Goal: Task Accomplishment & Management: Manage account settings

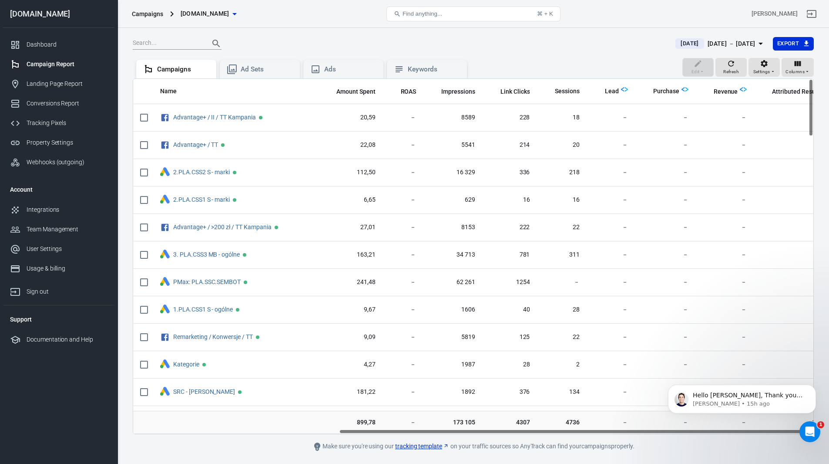
scroll to position [0, 295]
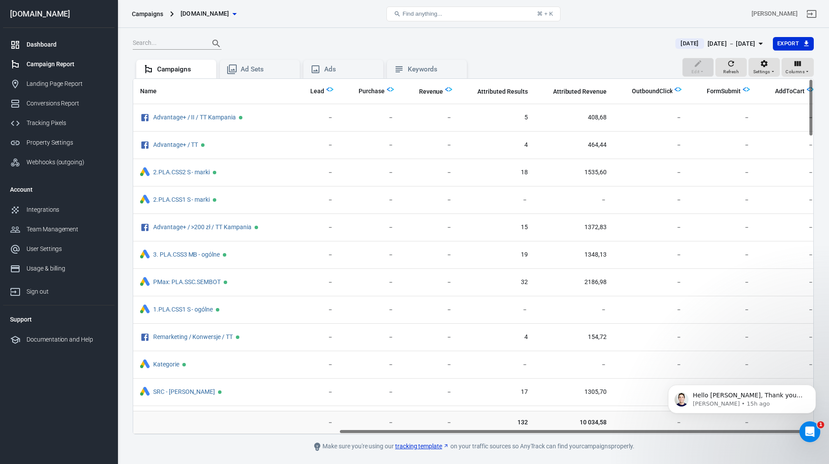
click at [29, 44] on div "Dashboard" at bounding box center [67, 44] width 81 height 9
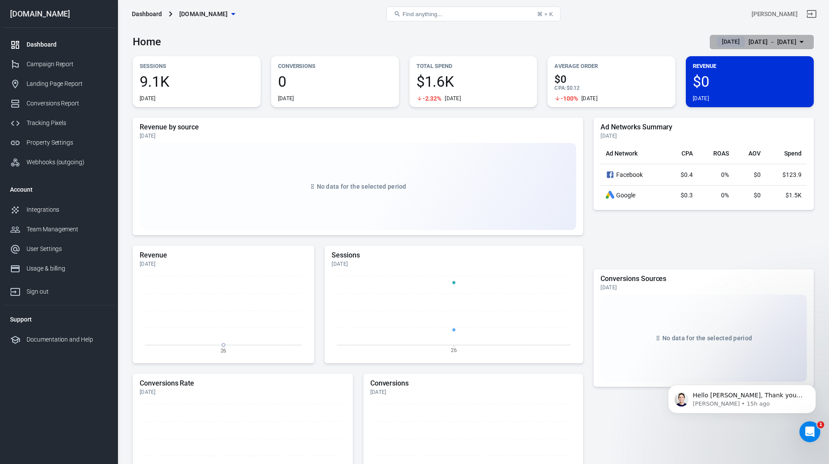
click at [749, 42] on div "[DATE] － [DATE]" at bounding box center [773, 42] width 48 height 11
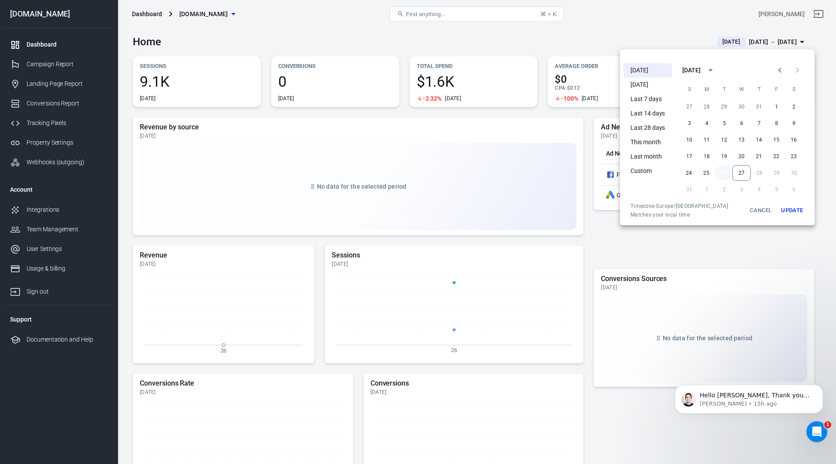
click at [720, 169] on button "26" at bounding box center [723, 173] width 17 height 16
click at [744, 173] on button "27" at bounding box center [741, 173] width 18 height 16
click at [800, 209] on button "Update" at bounding box center [792, 210] width 28 height 16
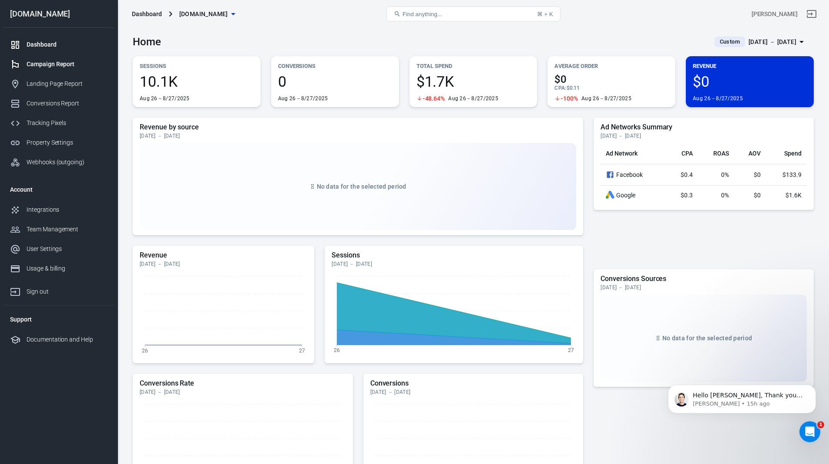
click at [56, 64] on div "Campaign Report" at bounding box center [67, 64] width 81 height 9
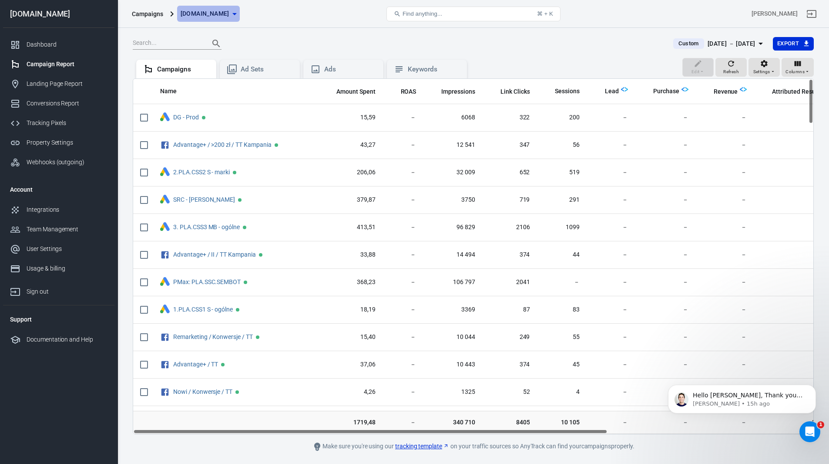
click at [234, 16] on icon "button" at bounding box center [234, 14] width 10 height 10
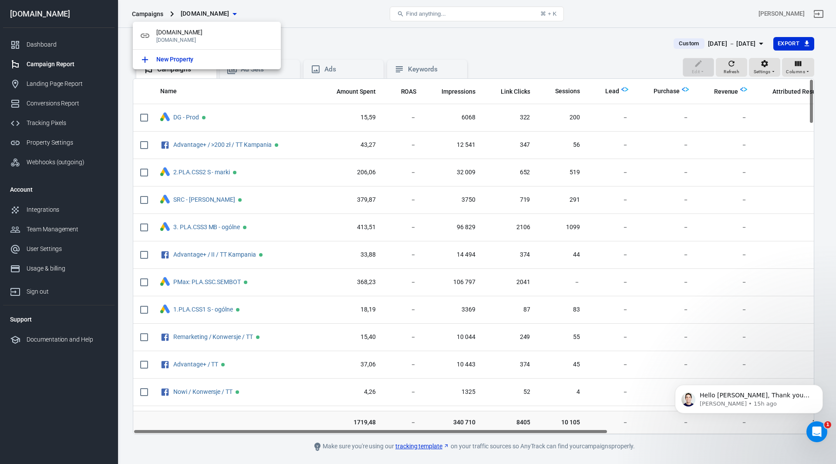
click at [361, 24] on div at bounding box center [418, 232] width 836 height 464
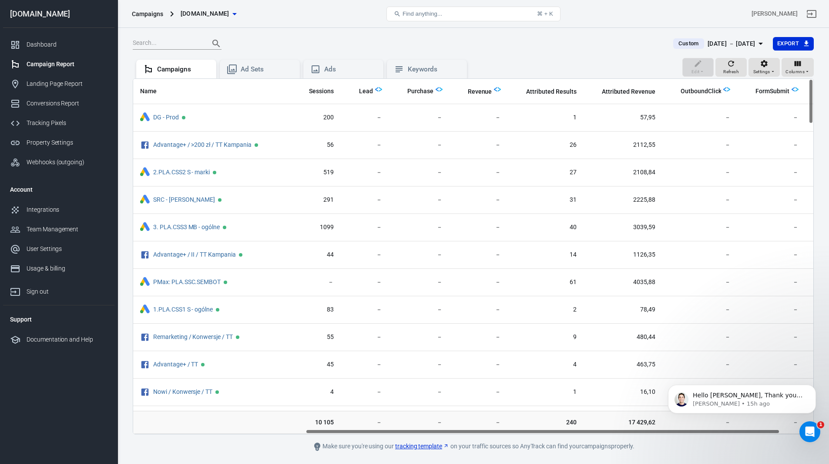
scroll to position [0, 247]
drag, startPoint x: 562, startPoint y: 431, endPoint x: 734, endPoint y: 446, distance: 172.2
click at [734, 446] on main "Custom [DATE] － [DATE] Export Edit Refresh Settings Columns Campaigns Ad Sets A…" at bounding box center [473, 244] width 681 height 415
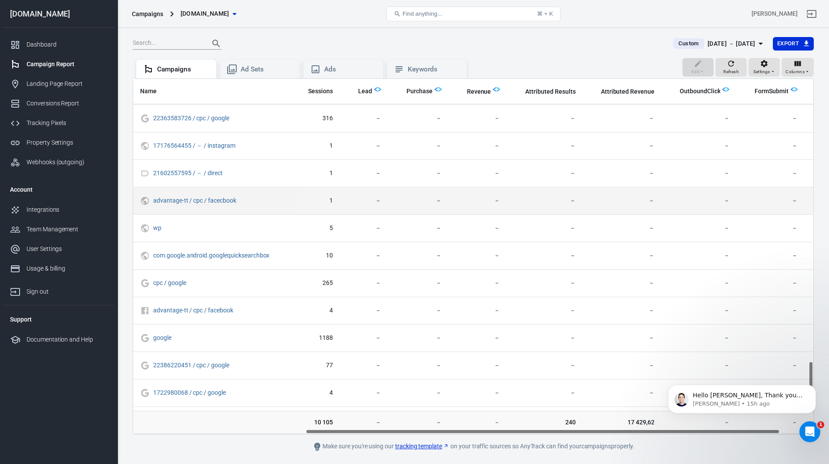
scroll to position [2264, 247]
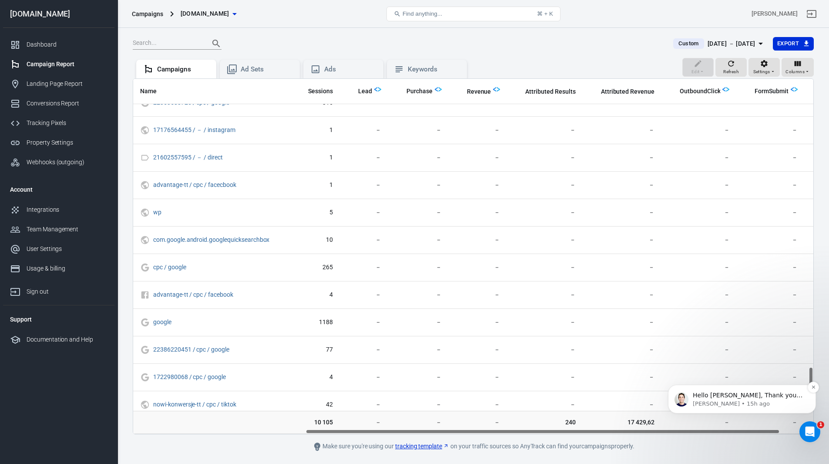
click at [751, 401] on p "[PERSON_NAME] • 15h ago" at bounding box center [749, 404] width 112 height 8
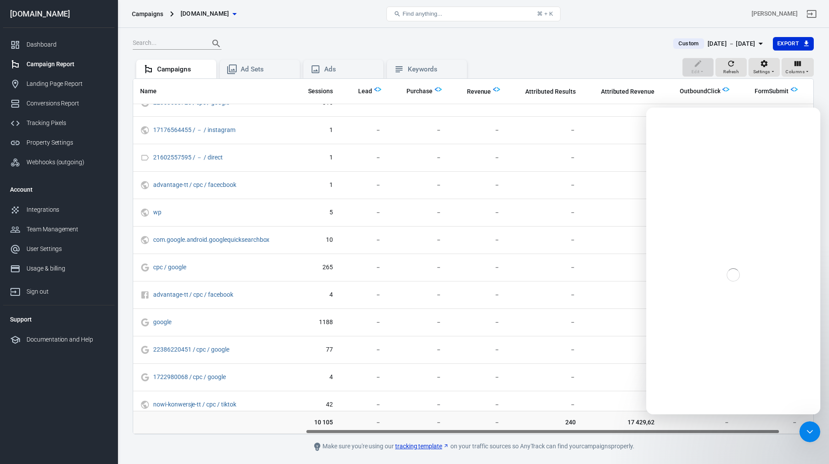
scroll to position [0, 0]
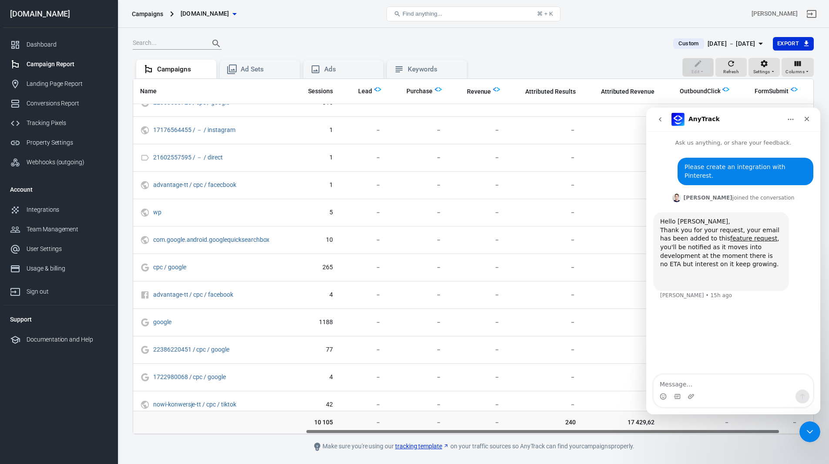
click at [589, 34] on div "Custom [DATE] － [DATE] Export Edit Refresh Settings Columns Campaigns Ad Sets A…" at bounding box center [474, 258] width 712 height 461
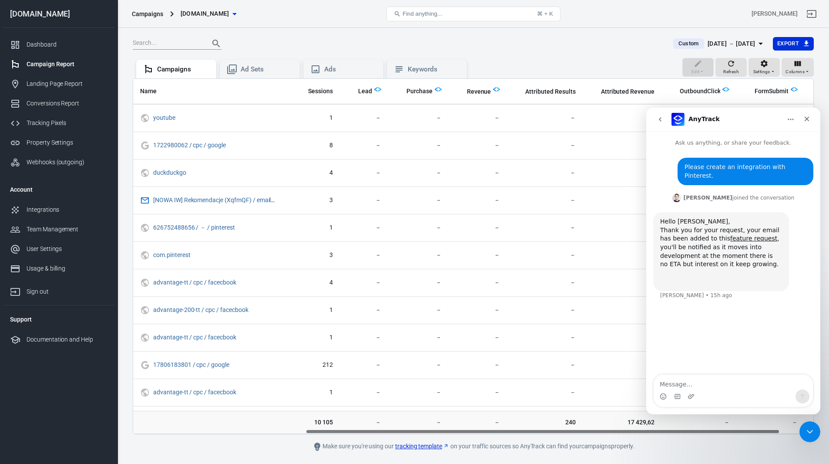
scroll to position [1565, 247]
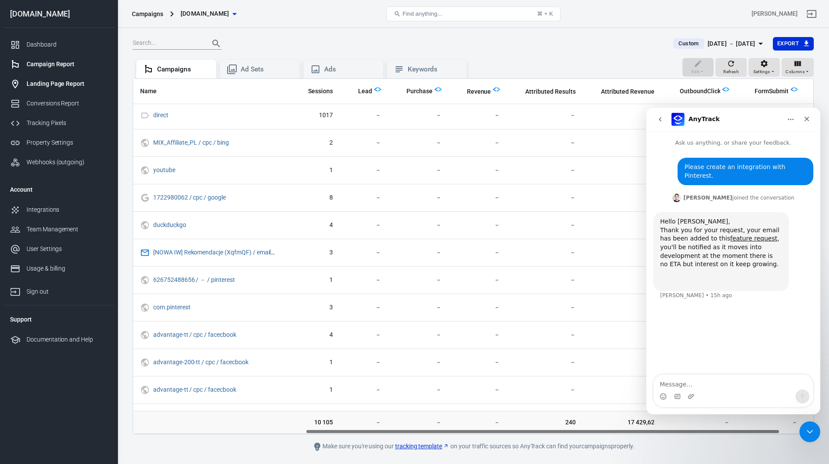
click at [57, 84] on div "Landing Page Report" at bounding box center [67, 83] width 81 height 9
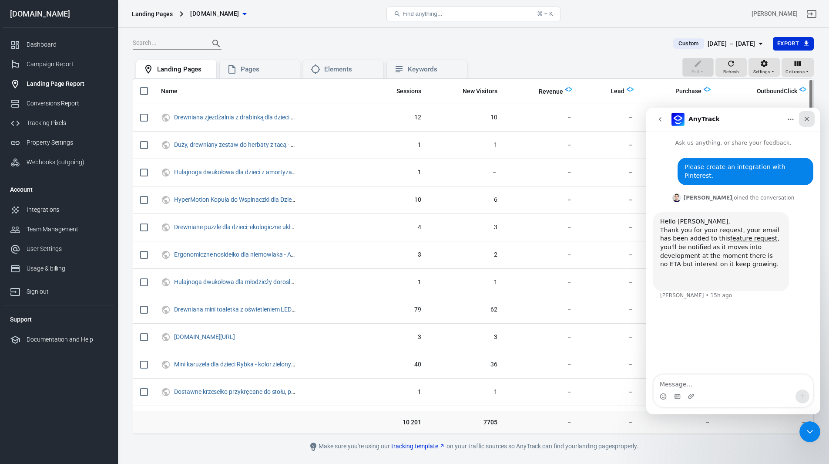
click at [806, 120] on icon "Close" at bounding box center [807, 119] width 5 height 5
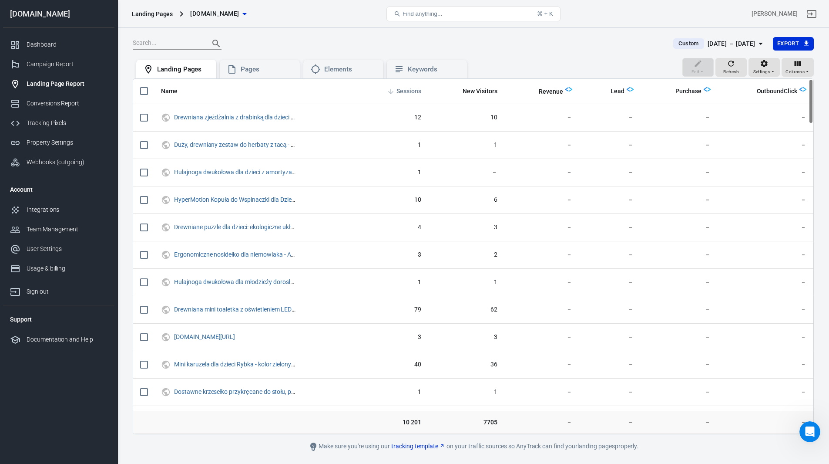
click at [416, 90] on span "Sessions" at bounding box center [409, 91] width 25 height 9
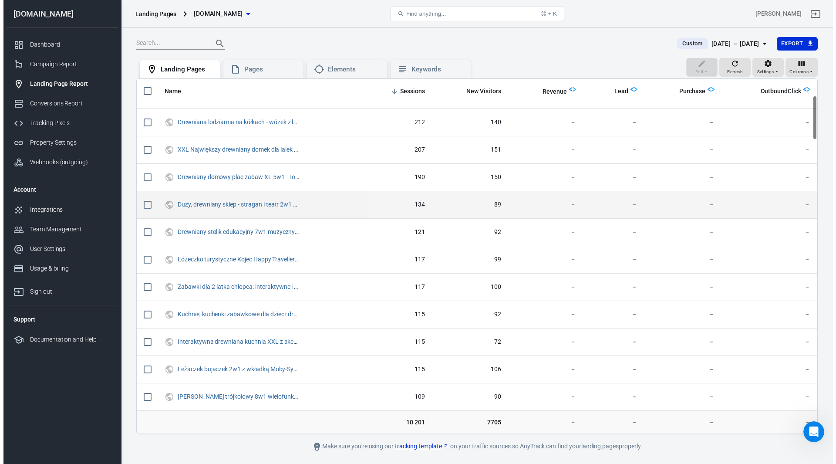
scroll to position [218, 0]
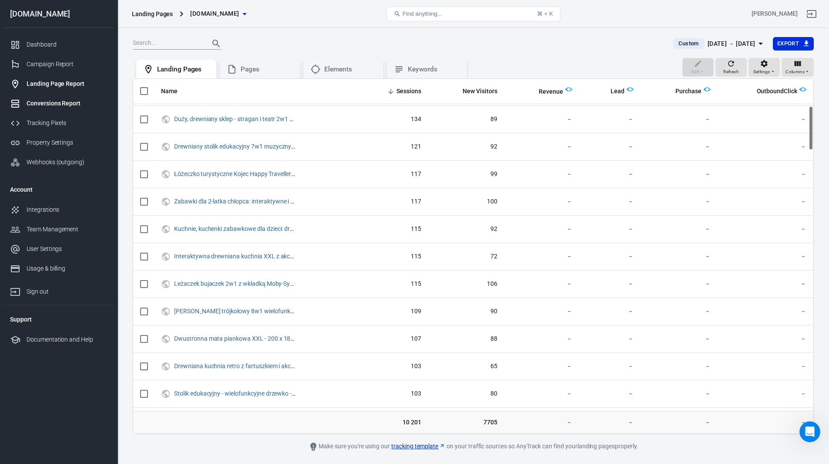
click at [62, 106] on div "Conversions Report" at bounding box center [67, 103] width 81 height 9
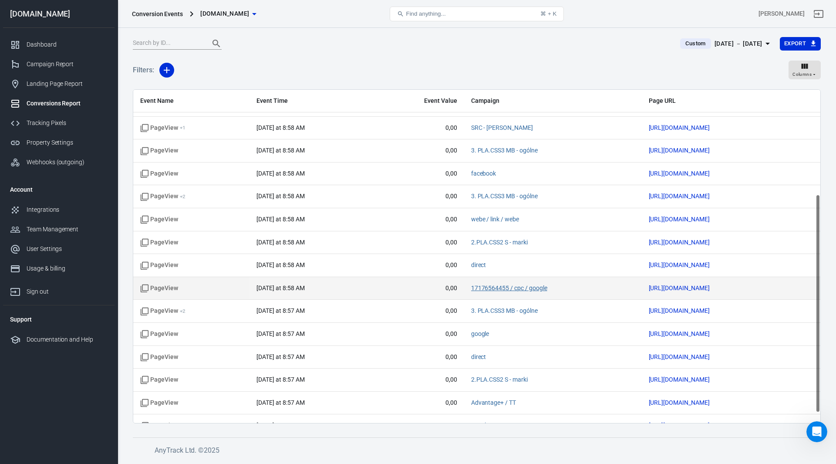
scroll to position [175, 0]
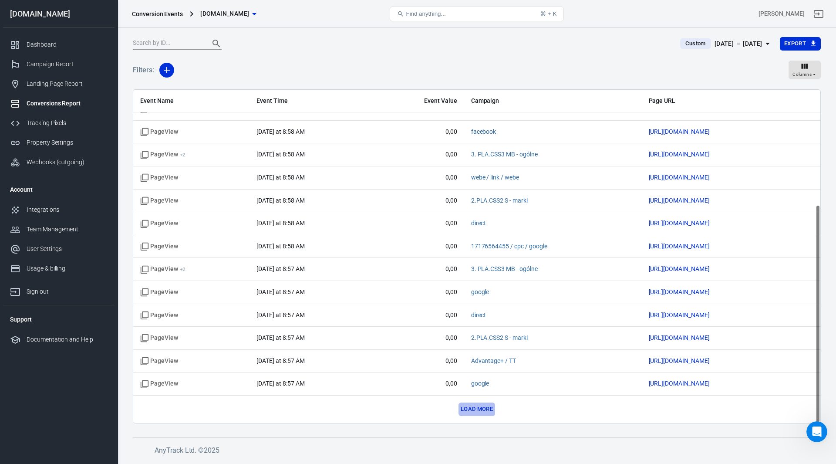
click at [479, 411] on button "Load more" at bounding box center [476, 408] width 37 height 13
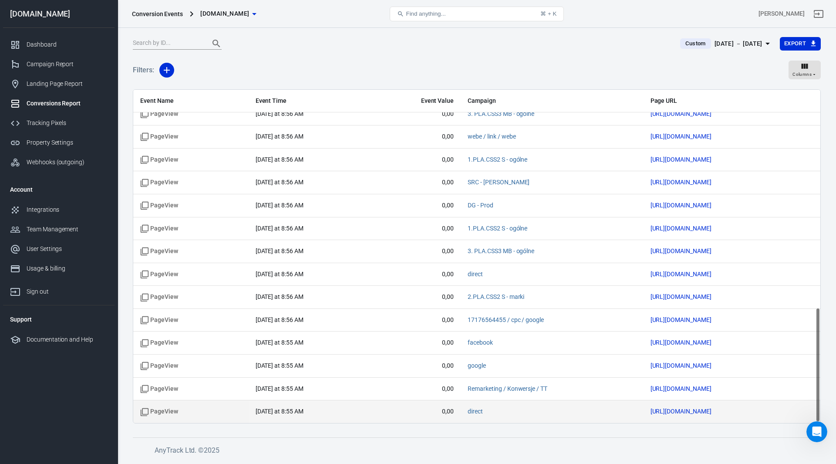
scroll to position [633, 0]
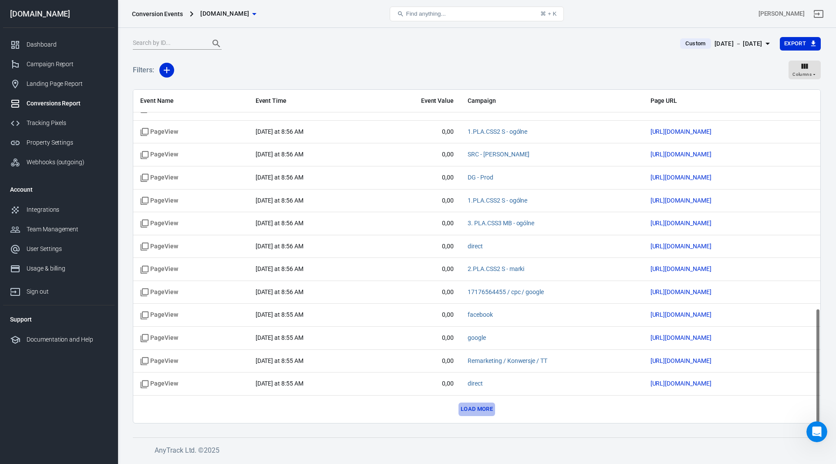
click at [470, 410] on button "Load more" at bounding box center [476, 408] width 37 height 13
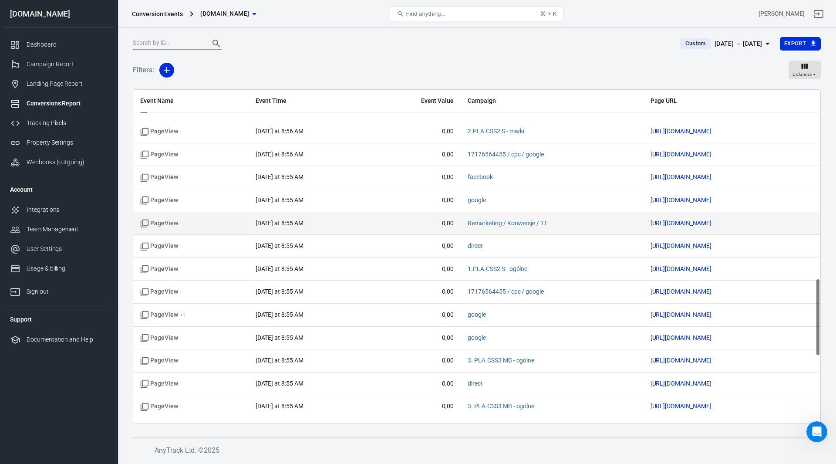
scroll to position [807, 0]
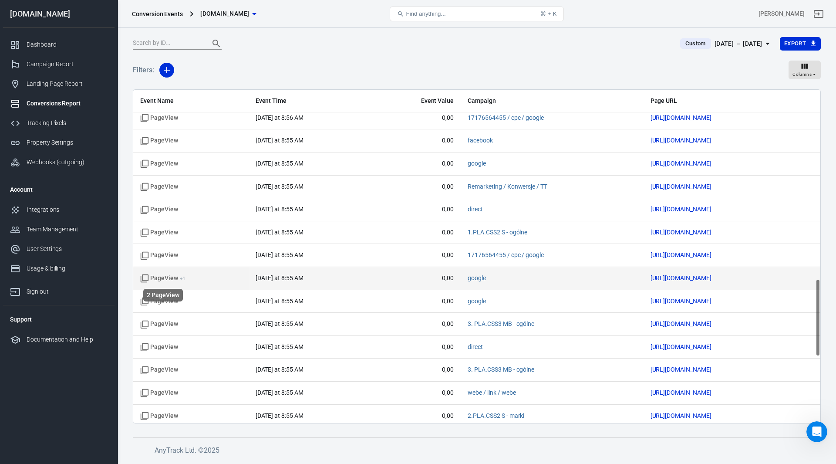
click at [145, 281] on icon "scrollable content" at bounding box center [145, 278] width 8 height 8
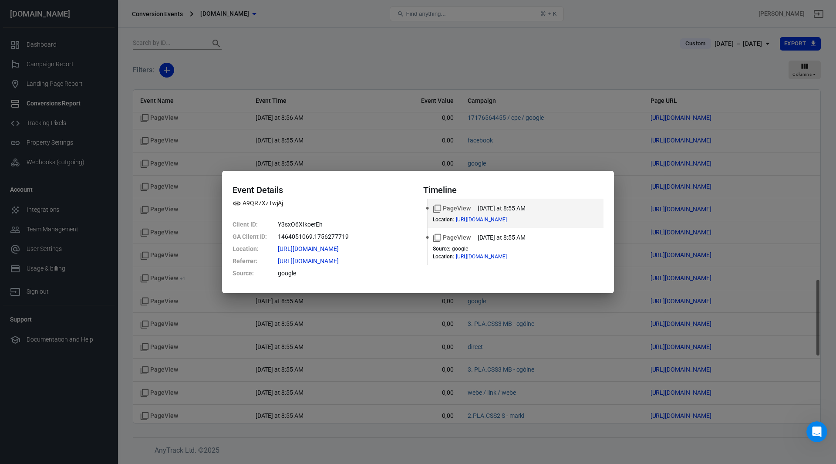
click at [536, 51] on div "Event Details A9QR7XzTwjAj Client ID : Y3sxO6XIkoerEh [GEOGRAPHIC_DATA] Client …" at bounding box center [418, 232] width 836 height 464
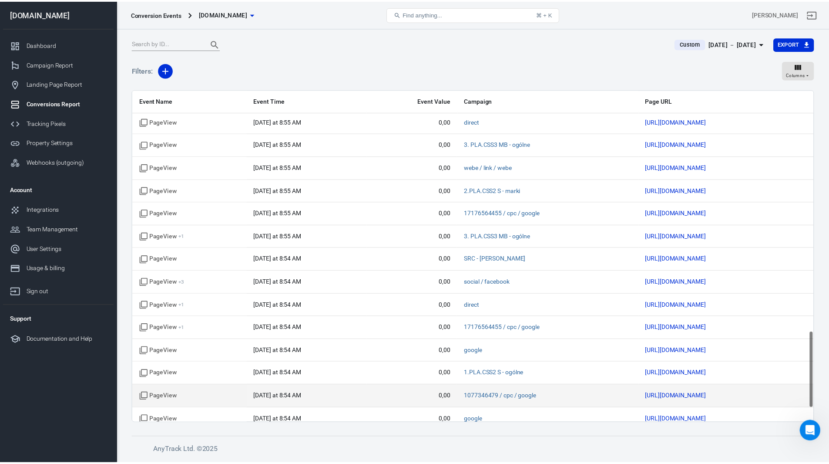
scroll to position [1091, 0]
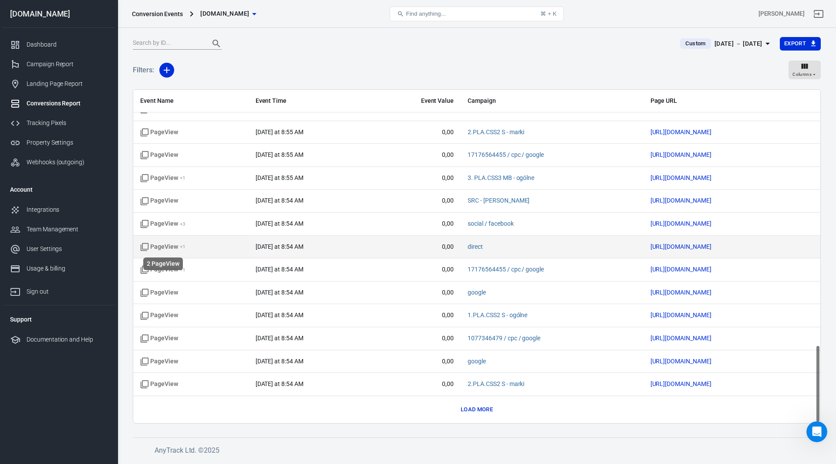
click at [163, 247] on span "PageView + 1" at bounding box center [162, 246] width 45 height 9
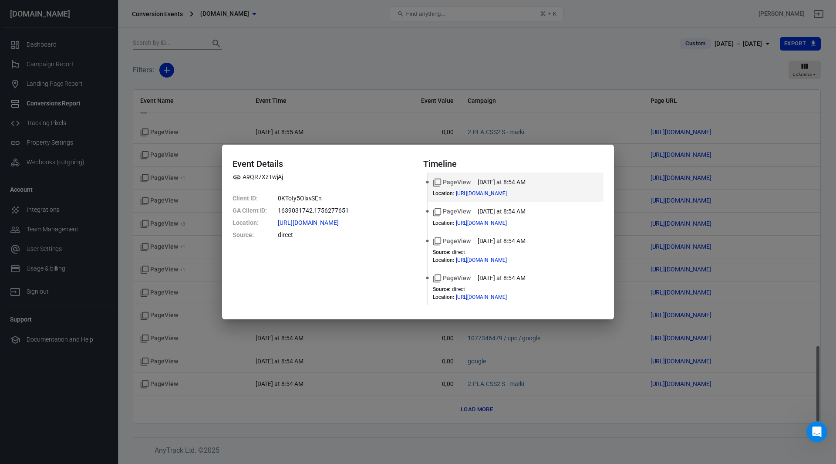
click at [566, 62] on div "Event Details A9QR7XzTwjAj Client ID : 0KToIy5OlxvSEn GA Client ID : 1639031742…" at bounding box center [418, 232] width 836 height 464
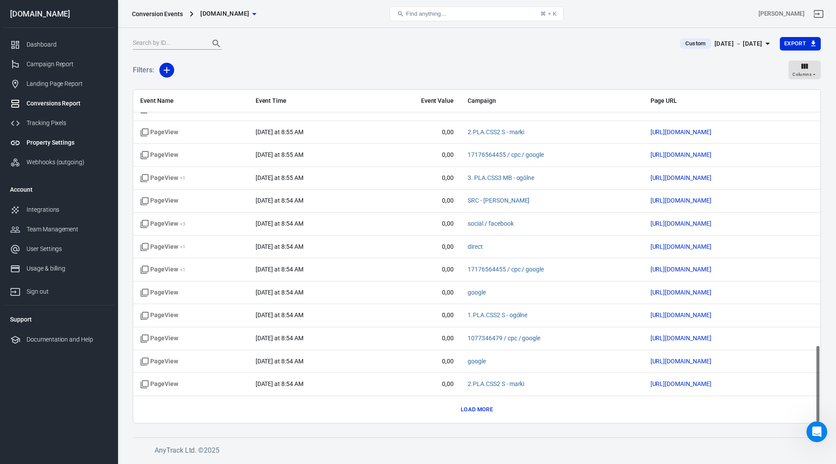
click at [56, 144] on div "Property Settings" at bounding box center [67, 142] width 81 height 9
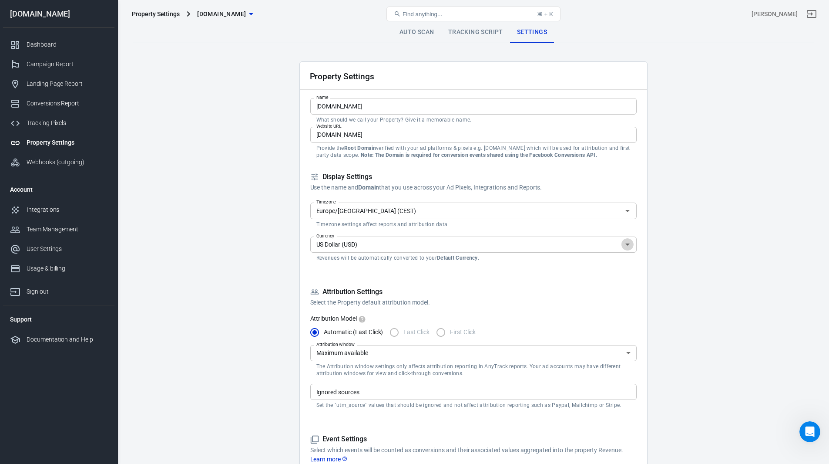
click at [626, 248] on icon "Open" at bounding box center [628, 244] width 10 height 10
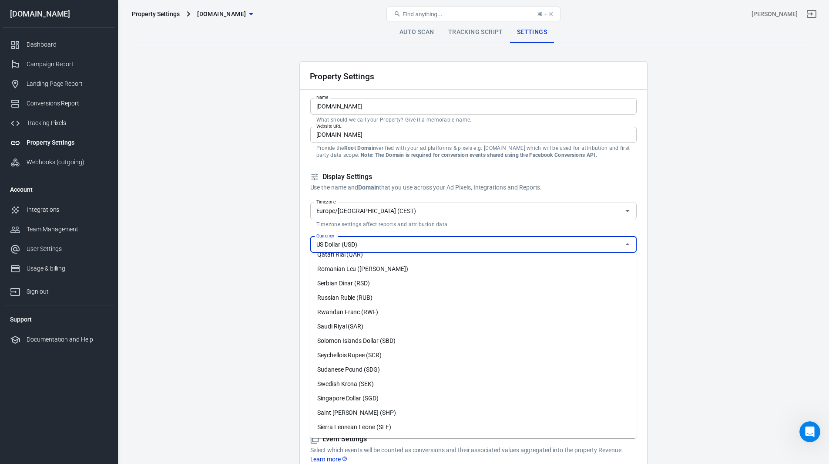
scroll to position [1654, 0]
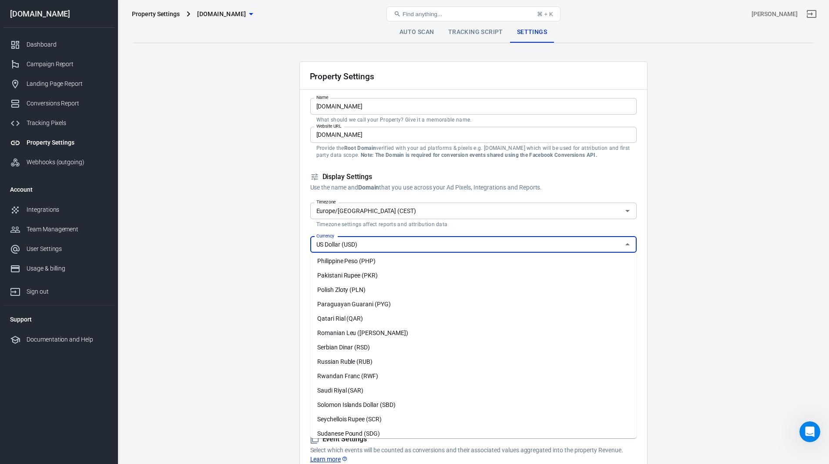
click at [346, 293] on li "Polish Zloty (PLN)" at bounding box center [473, 290] width 327 height 14
type input "Polish Zloty (PLN)"
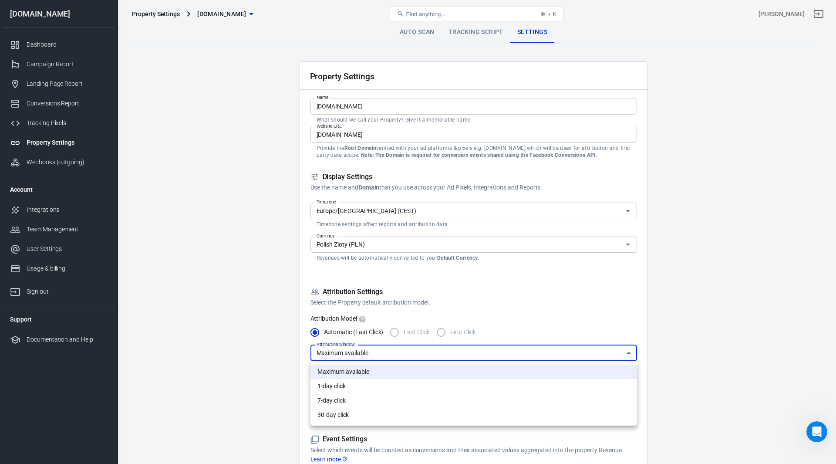
click at [639, 317] on div at bounding box center [418, 232] width 836 height 464
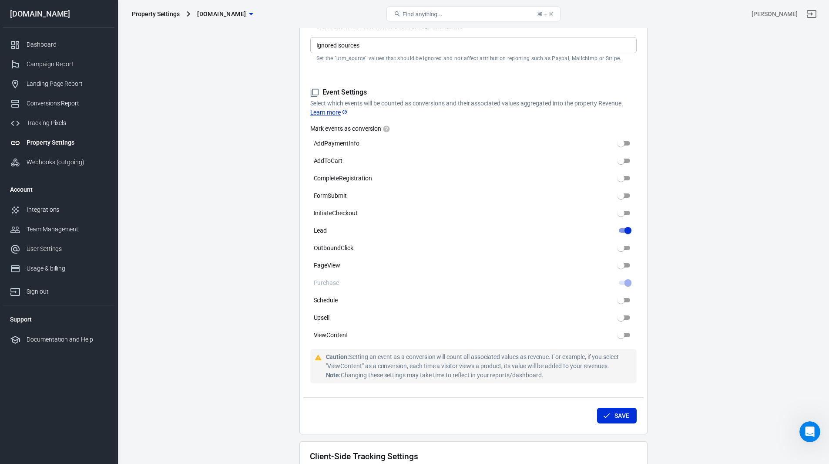
scroll to position [348, 0]
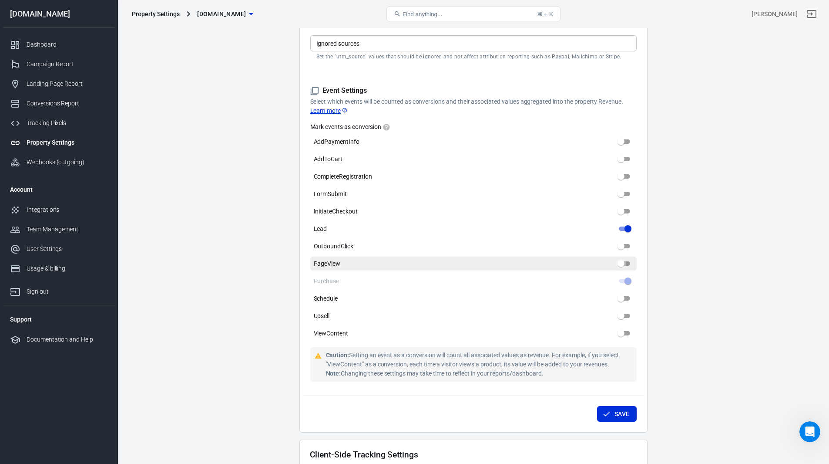
click at [622, 263] on input "PageView" at bounding box center [621, 263] width 31 height 10
checkbox input "true"
click at [623, 146] on input "AddPaymentInfo" at bounding box center [621, 141] width 31 height 10
checkbox input "true"
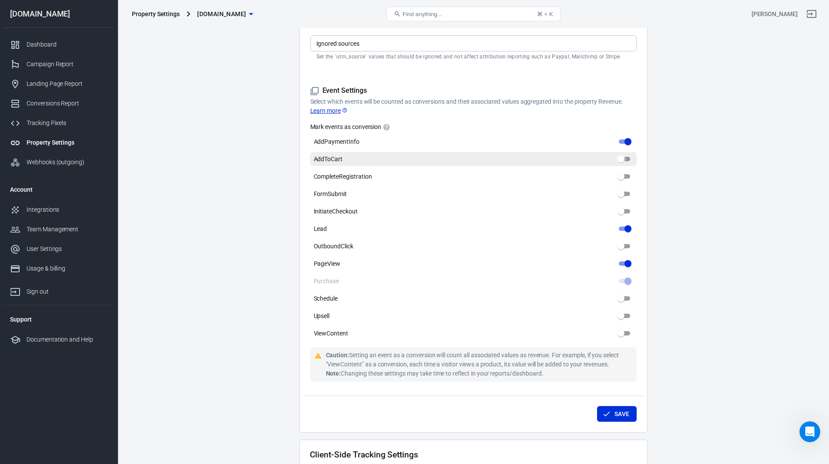
click at [626, 158] on input "AddToCart" at bounding box center [621, 159] width 31 height 10
checkbox input "true"
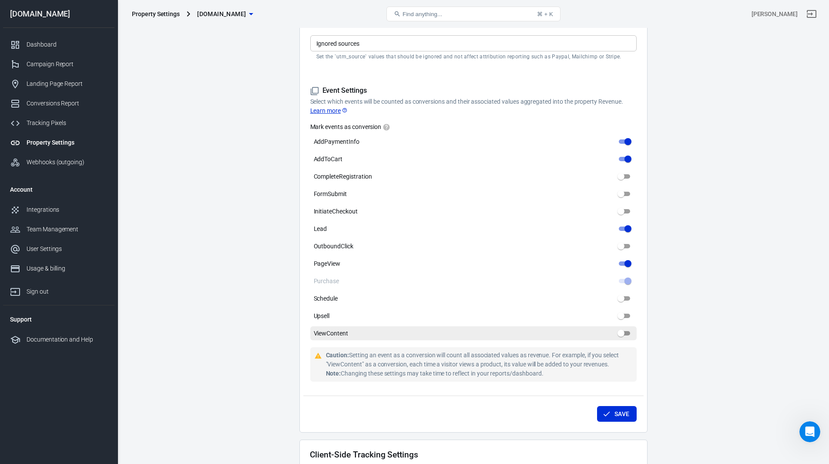
click at [617, 332] on input "ViewContent" at bounding box center [621, 333] width 31 height 10
checkbox input "true"
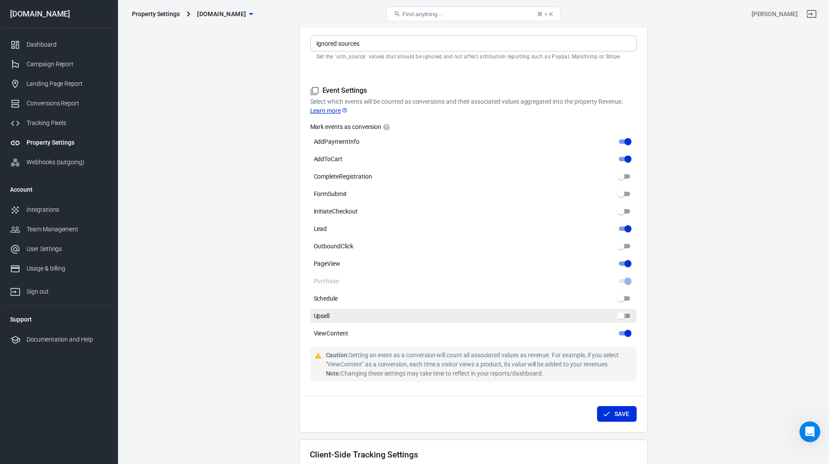
click at [621, 312] on input "Upsell" at bounding box center [621, 315] width 31 height 10
checkbox input "true"
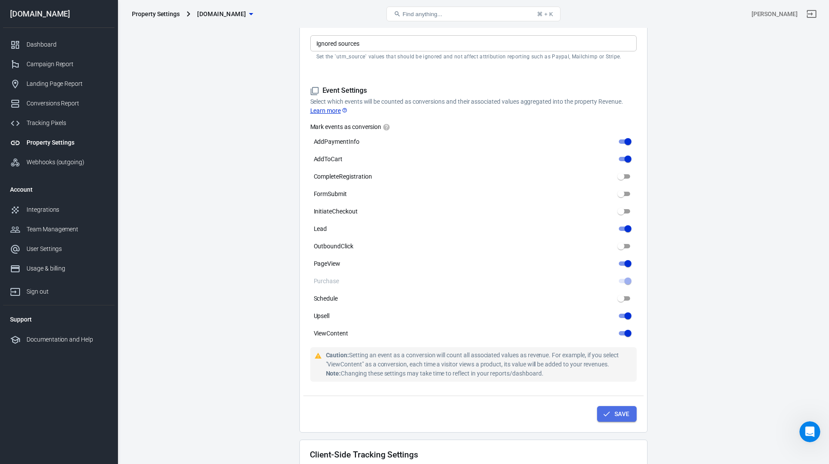
click at [618, 412] on button "Save" at bounding box center [617, 414] width 40 height 16
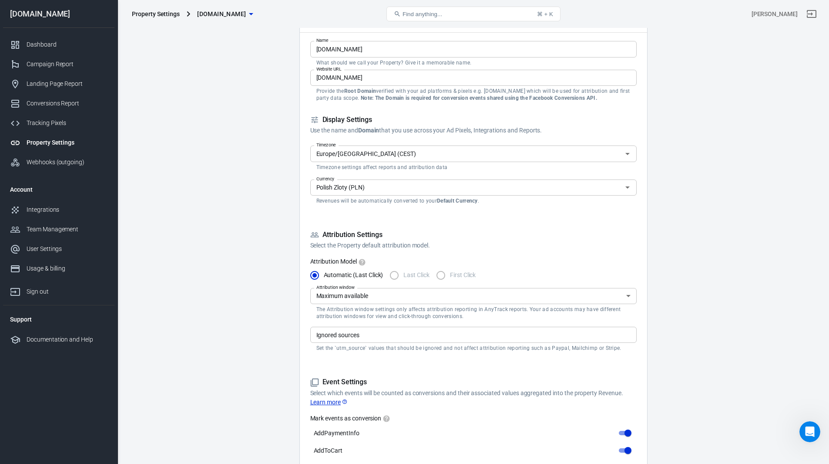
scroll to position [0, 0]
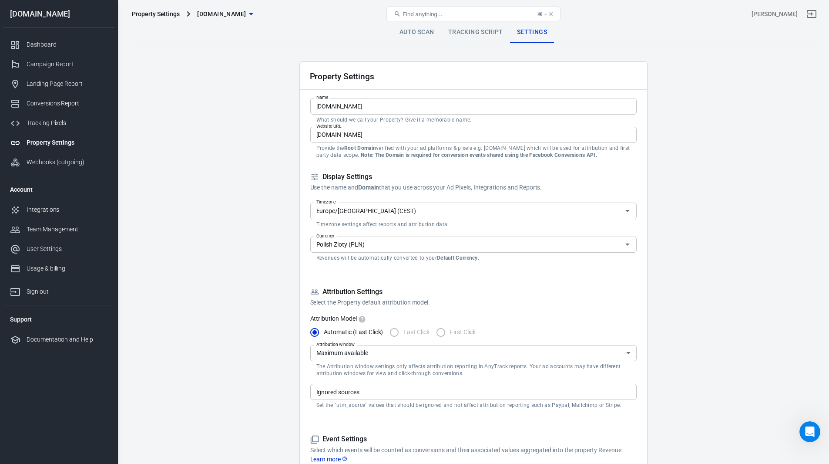
click at [491, 34] on link "Tracking Script" at bounding box center [475, 32] width 69 height 21
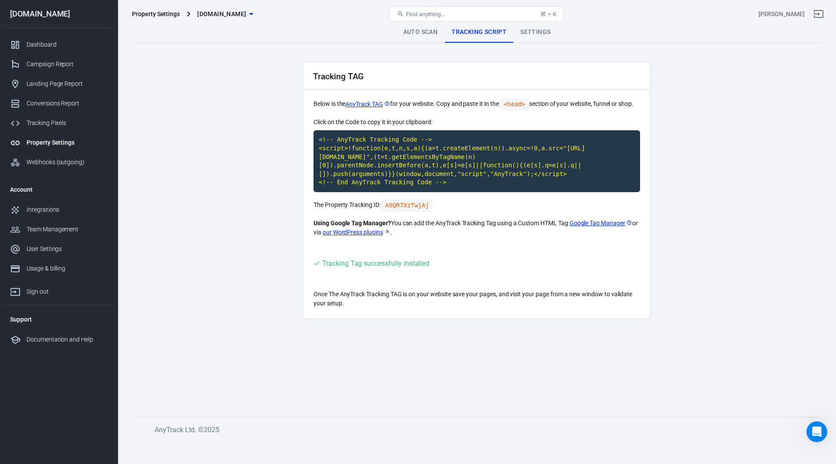
click at [604, 226] on link "Google Tag Manager" at bounding box center [600, 223] width 63 height 9
click at [422, 207] on code "A9QR7XzTwjAj" at bounding box center [407, 205] width 51 height 13
drag, startPoint x: 364, startPoint y: 75, endPoint x: 316, endPoint y: 75, distance: 47.5
click at [316, 75] on div "Tracking TAG" at bounding box center [476, 76] width 347 height 28
click at [378, 87] on div "Tracking TAG" at bounding box center [476, 76] width 347 height 28
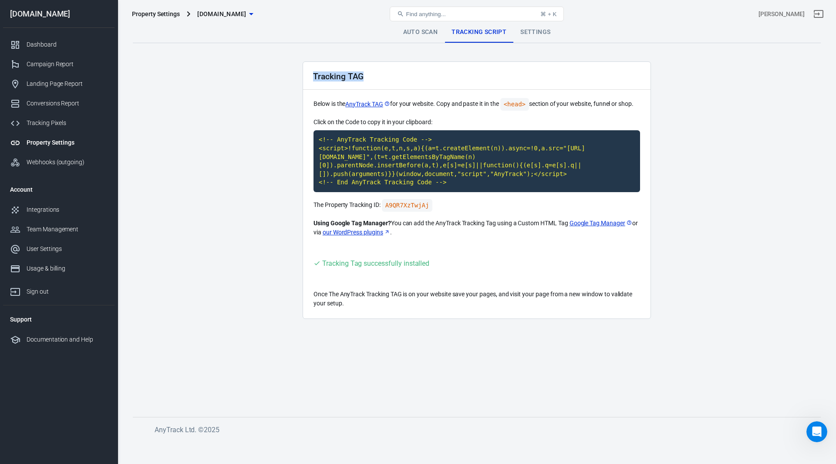
drag, startPoint x: 362, startPoint y: 77, endPoint x: 314, endPoint y: 74, distance: 48.0
click at [314, 74] on h2 "Tracking TAG" at bounding box center [338, 76] width 50 height 9
copy h2 "Tracking TAG"
click at [420, 31] on link "Auto Scan" at bounding box center [420, 32] width 49 height 21
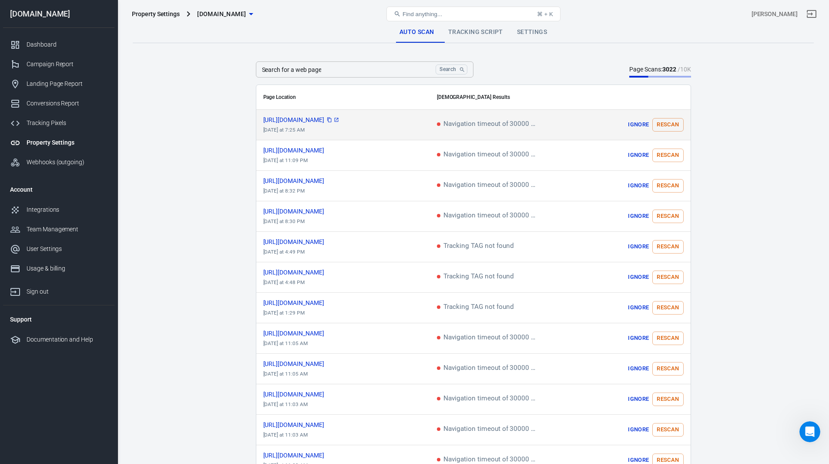
click at [339, 120] on icon "scrollable content" at bounding box center [336, 119] width 5 height 5
click at [663, 125] on button "Rescan" at bounding box center [668, 124] width 31 height 13
drag, startPoint x: 478, startPoint y: 123, endPoint x: 432, endPoint y: 124, distance: 46.2
click at [432, 124] on td "In queue" at bounding box center [506, 125] width 152 height 30
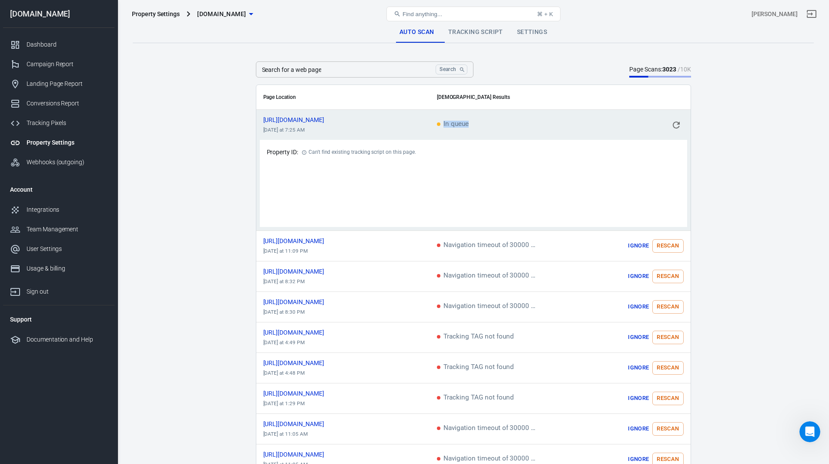
copy span "In queue"
click at [673, 122] on icon "scrollable content" at bounding box center [676, 125] width 10 height 10
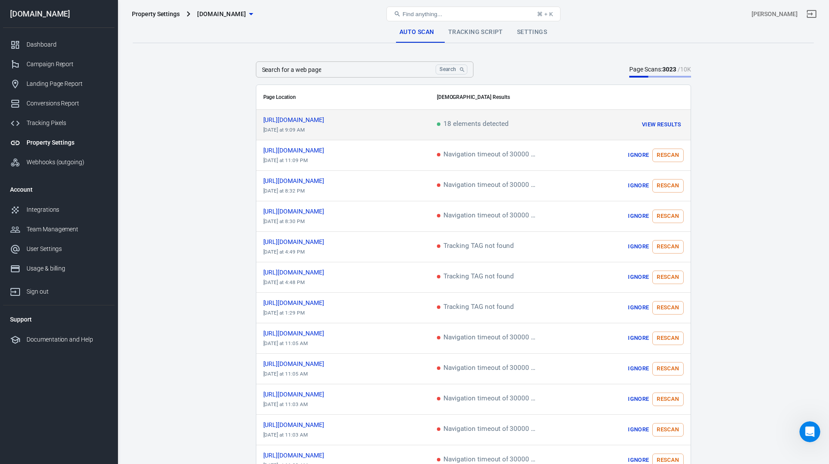
click at [461, 120] on td "18 elements detected" at bounding box center [506, 125] width 152 height 30
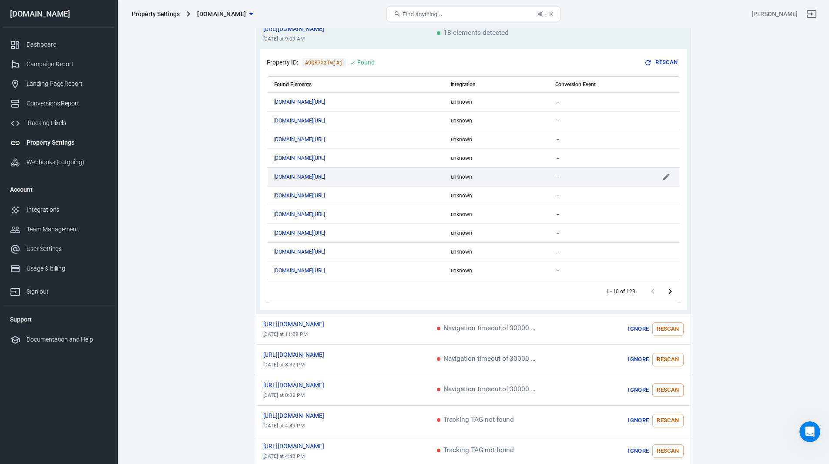
scroll to position [44, 0]
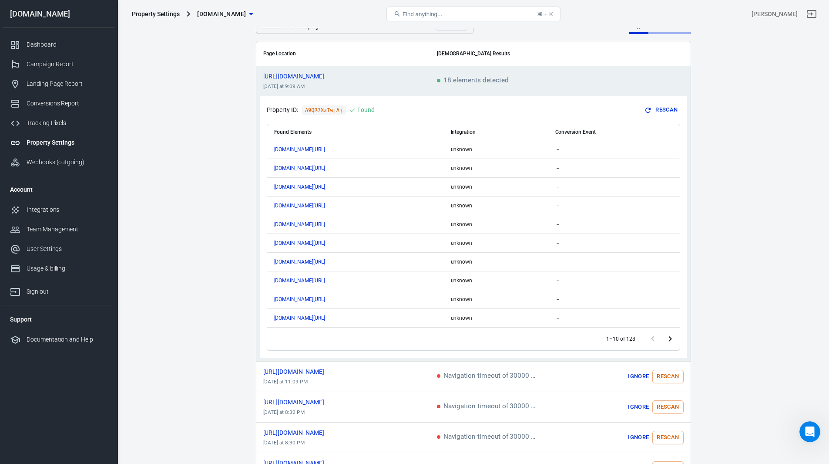
click at [763, 125] on main "Auto Scan Tracking Script Settings Search for a web page Search Search for a we…" at bounding box center [473, 468] width 681 height 981
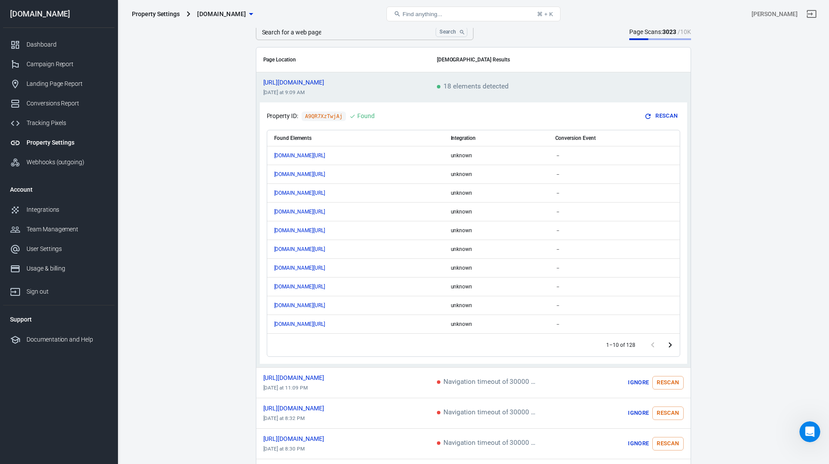
scroll to position [0, 0]
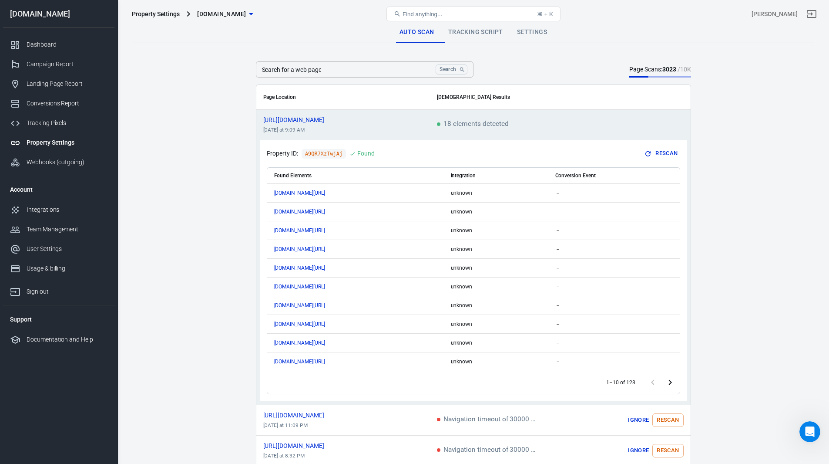
click at [468, 123] on span "18 elements detected" at bounding box center [473, 125] width 72 height 8
click at [397, 148] on div "Property ID: A9QR7XzTwjAj Found Rescan" at bounding box center [474, 153] width 414 height 13
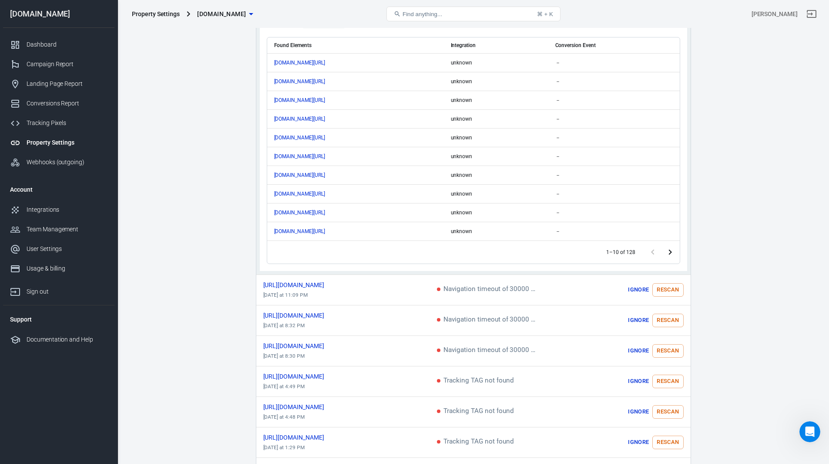
scroll to position [131, 0]
click at [673, 250] on icon "Go to next page" at bounding box center [670, 251] width 10 height 10
click at [670, 252] on icon "Go to next page" at bounding box center [670, 251] width 10 height 10
click at [759, 202] on main "Auto Scan Tracking Script Settings Search for a web page Search Search for a we…" at bounding box center [473, 381] width 681 height 981
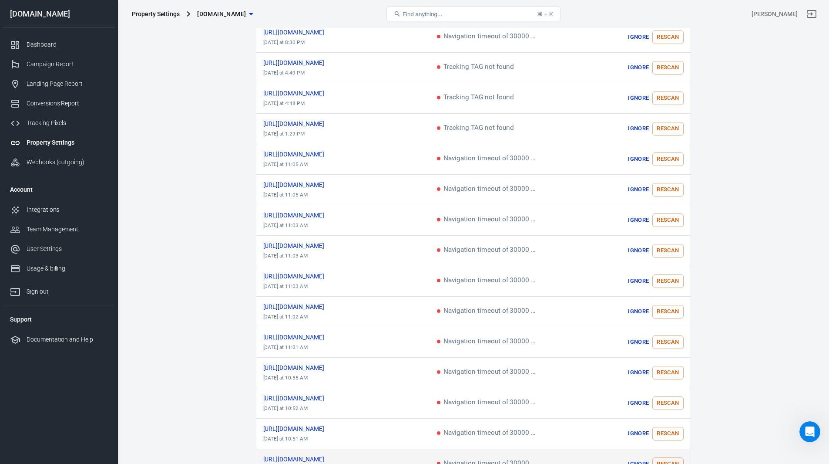
scroll to position [577, 0]
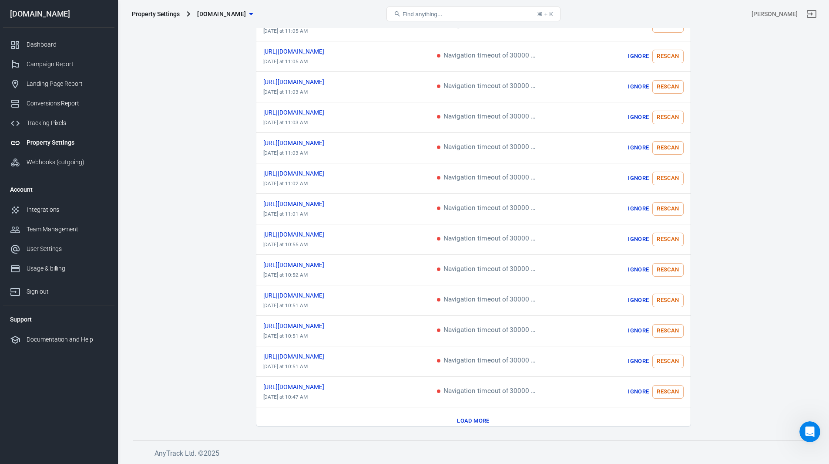
click at [479, 414] on button "Load more" at bounding box center [473, 420] width 37 height 13
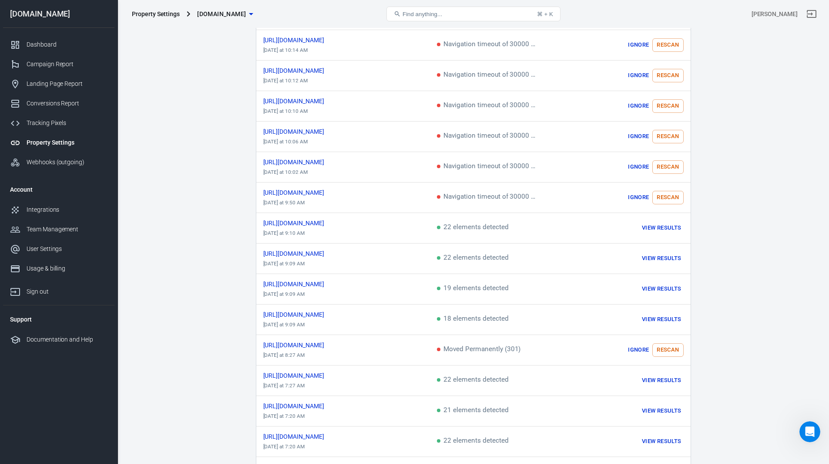
scroll to position [1178, 0]
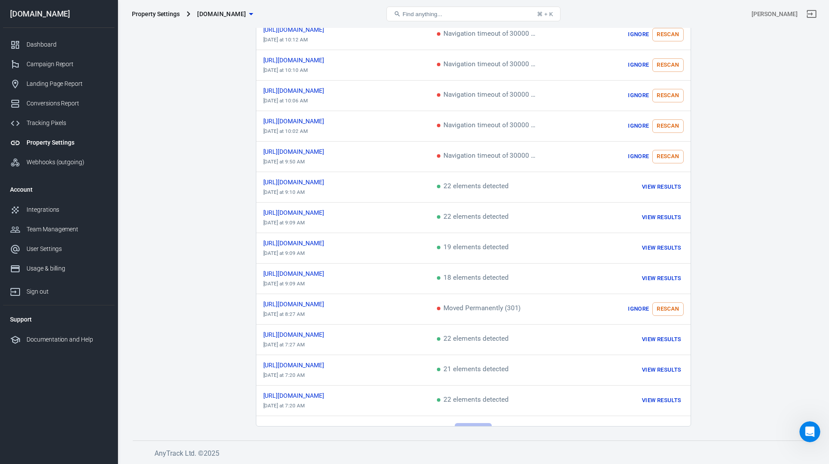
click at [476, 423] on button "Load more" at bounding box center [473, 429] width 37 height 13
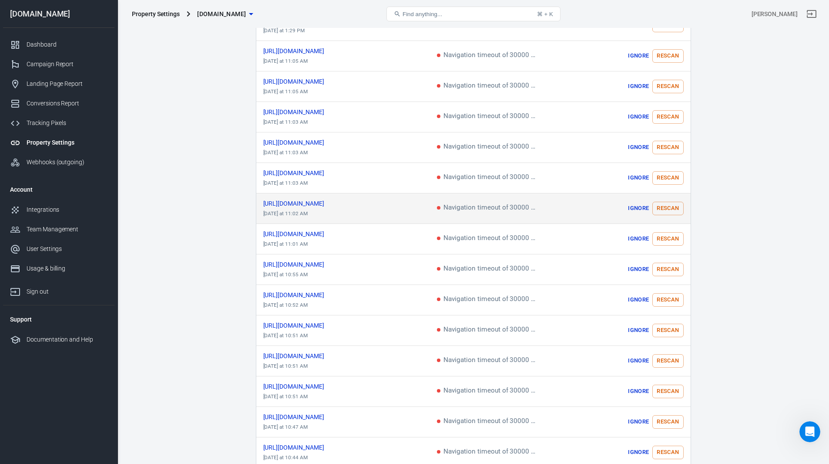
scroll to position [525, 0]
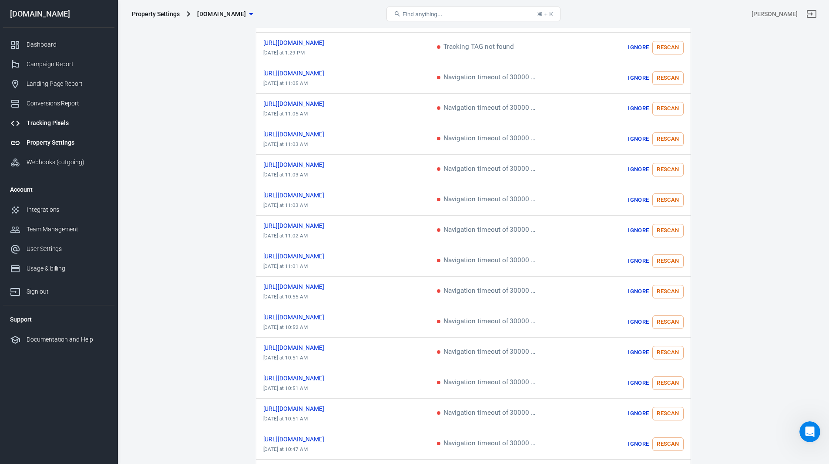
click at [40, 123] on div "Tracking Pixels" at bounding box center [67, 122] width 81 height 9
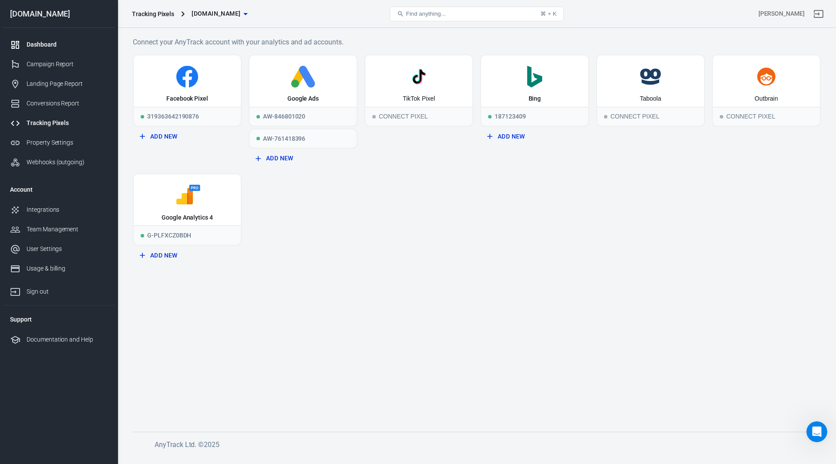
click at [42, 44] on div "Dashboard" at bounding box center [67, 44] width 81 height 9
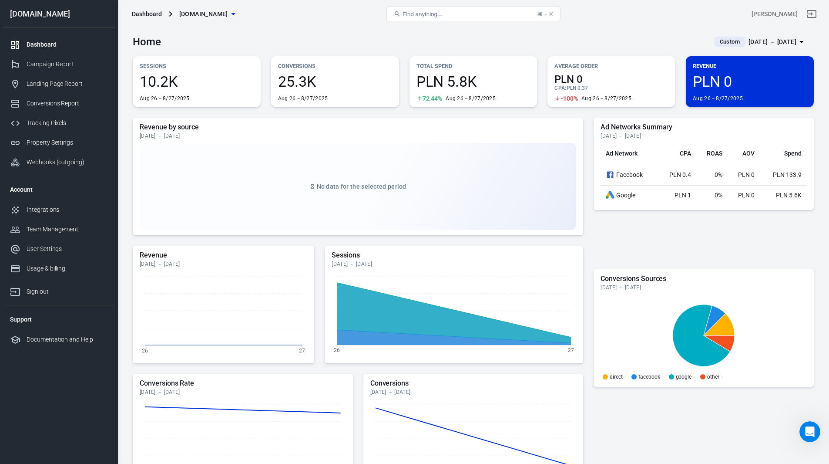
click at [311, 188] on icon at bounding box center [312, 186] width 5 height 5
click at [279, 181] on div "No data for the selected period" at bounding box center [358, 186] width 437 height 87
click at [730, 343] on icon at bounding box center [719, 343] width 31 height 16
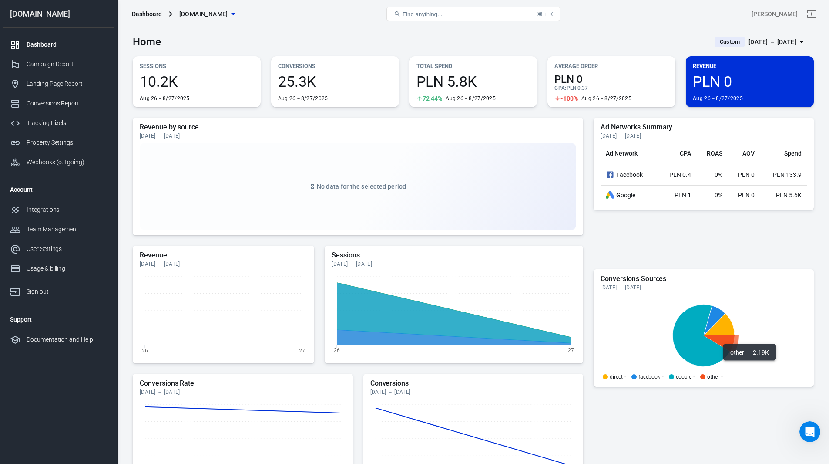
click at [730, 343] on icon at bounding box center [719, 343] width 31 height 16
click at [715, 378] on p "other" at bounding box center [713, 376] width 12 height 5
click at [49, 208] on div "Integrations" at bounding box center [67, 209] width 81 height 9
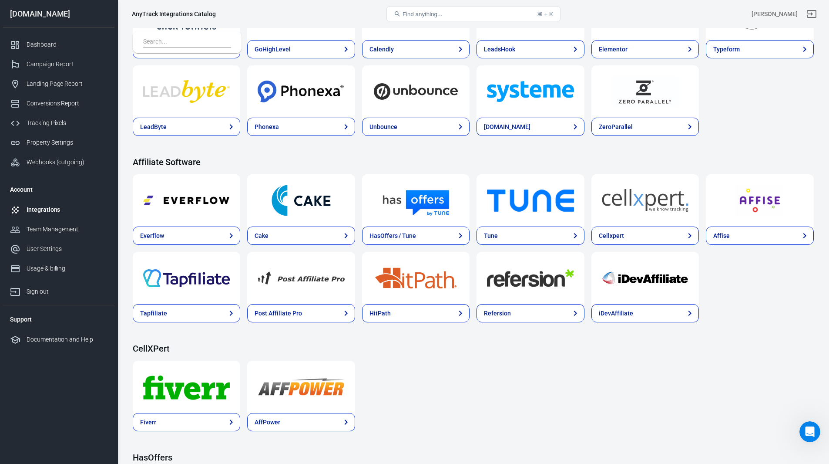
scroll to position [653, 0]
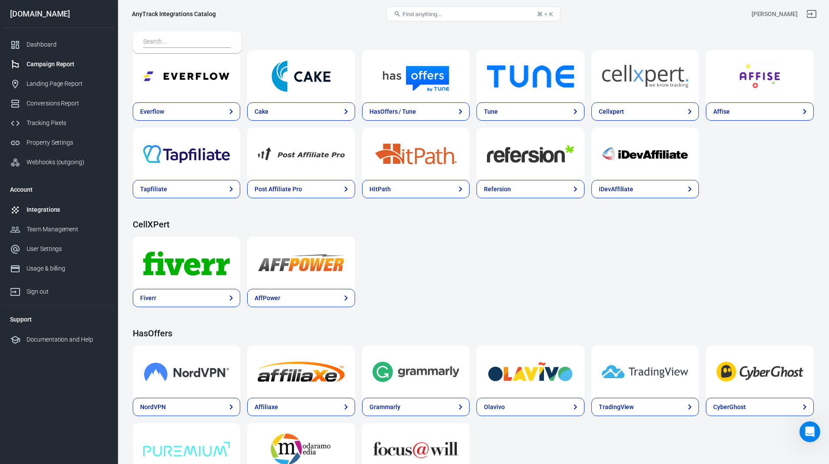
click at [27, 67] on div "Campaign Report" at bounding box center [67, 64] width 81 height 9
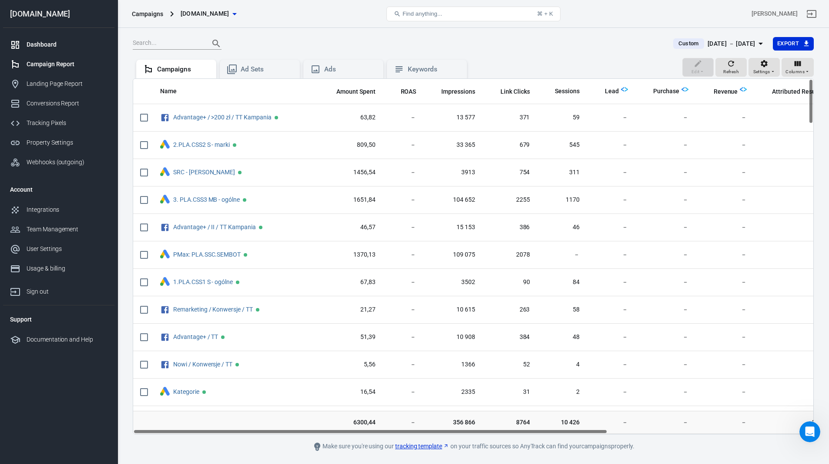
click at [36, 49] on div "Dashboard" at bounding box center [67, 44] width 81 height 9
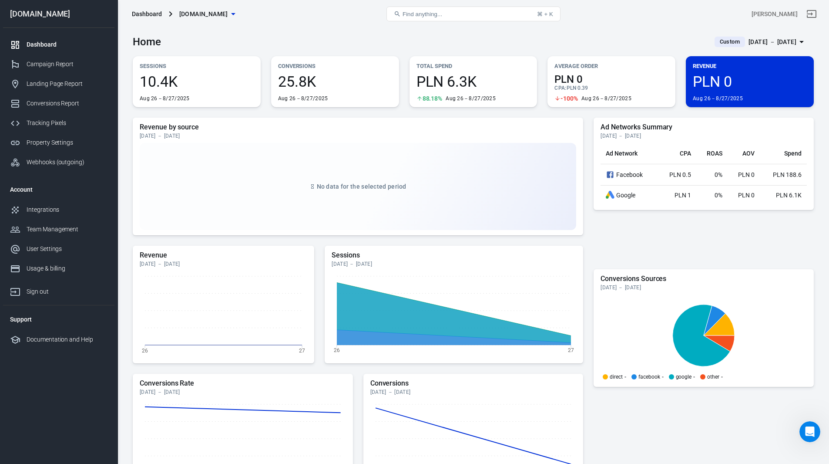
click at [472, 87] on span "PLN 6.3K" at bounding box center [474, 81] width 114 height 15
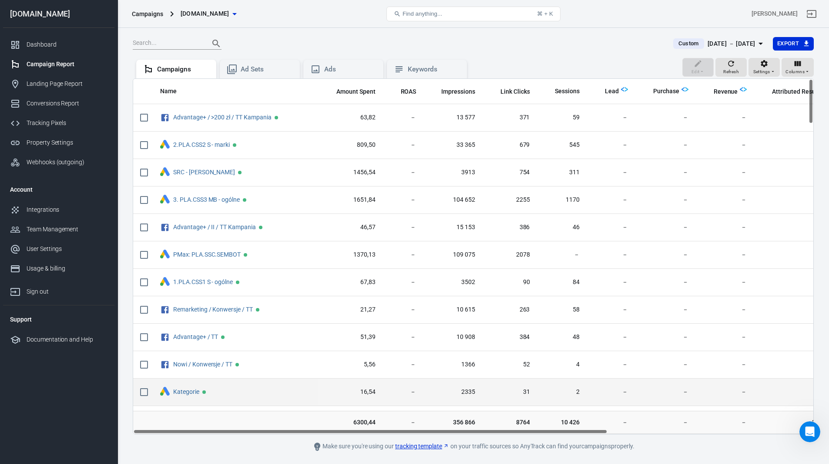
drag, startPoint x: 562, startPoint y: 432, endPoint x: 451, endPoint y: 383, distance: 121.2
click at [455, 398] on div "Name Amount Spent ROAS Impressions Link Clicks Sessions Lead Purchase Revenue A…" at bounding box center [473, 256] width 681 height 356
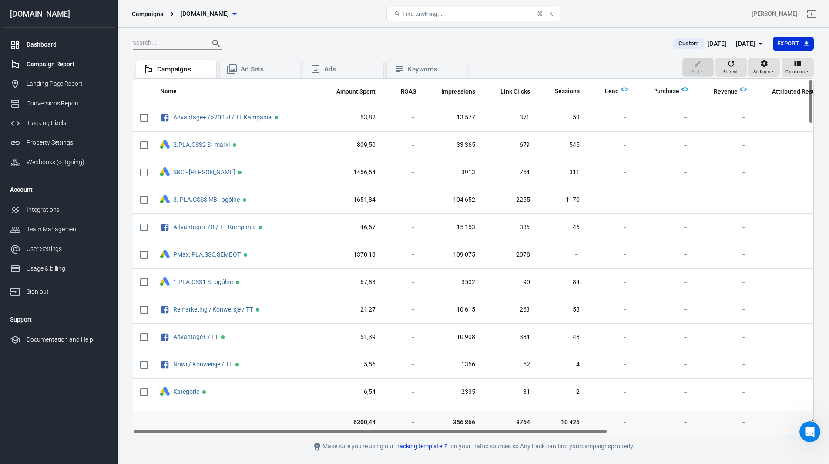
click at [44, 44] on div "Dashboard" at bounding box center [67, 44] width 81 height 9
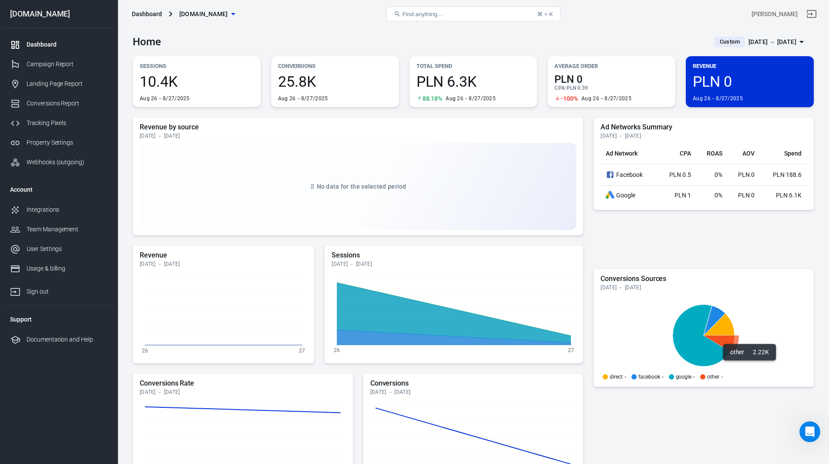
click at [734, 340] on icon at bounding box center [719, 343] width 31 height 16
drag, startPoint x: 732, startPoint y: 351, endPoint x: 734, endPoint y: 340, distance: 11.6
click at [734, 340] on icon at bounding box center [719, 343] width 31 height 16
click at [55, 83] on div "Landing Page Report" at bounding box center [67, 83] width 81 height 9
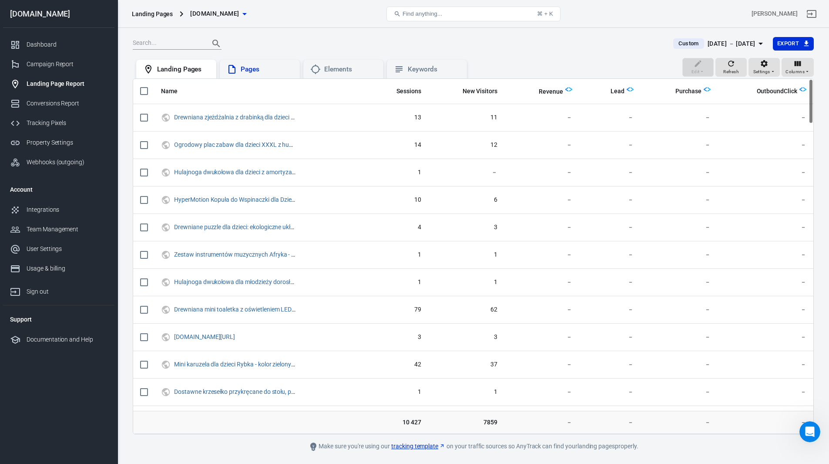
click at [268, 68] on div "Pages" at bounding box center [267, 69] width 52 height 9
click at [343, 71] on div "Elements" at bounding box center [350, 69] width 52 height 9
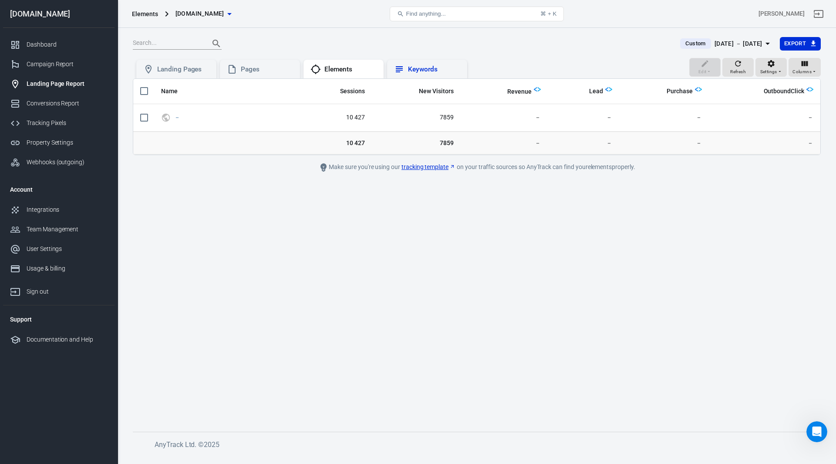
click at [444, 71] on div "Keywords" at bounding box center [434, 69] width 52 height 9
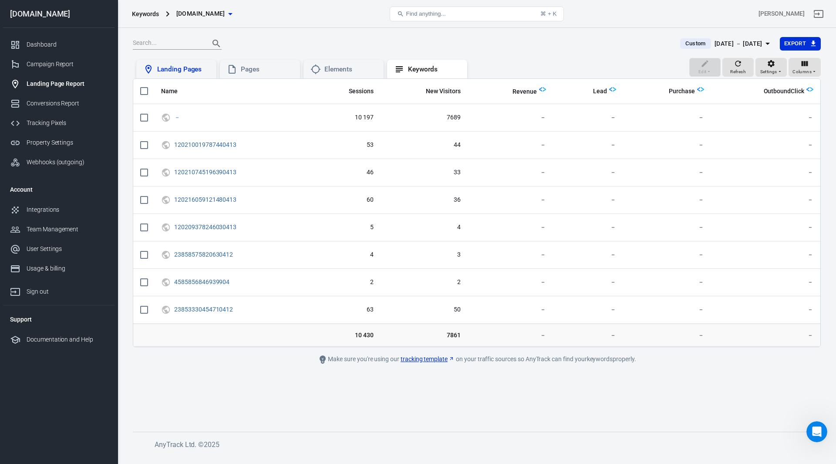
click at [165, 73] on div "Landing Pages" at bounding box center [183, 69] width 52 height 9
